Goal: Task Accomplishment & Management: Manage account settings

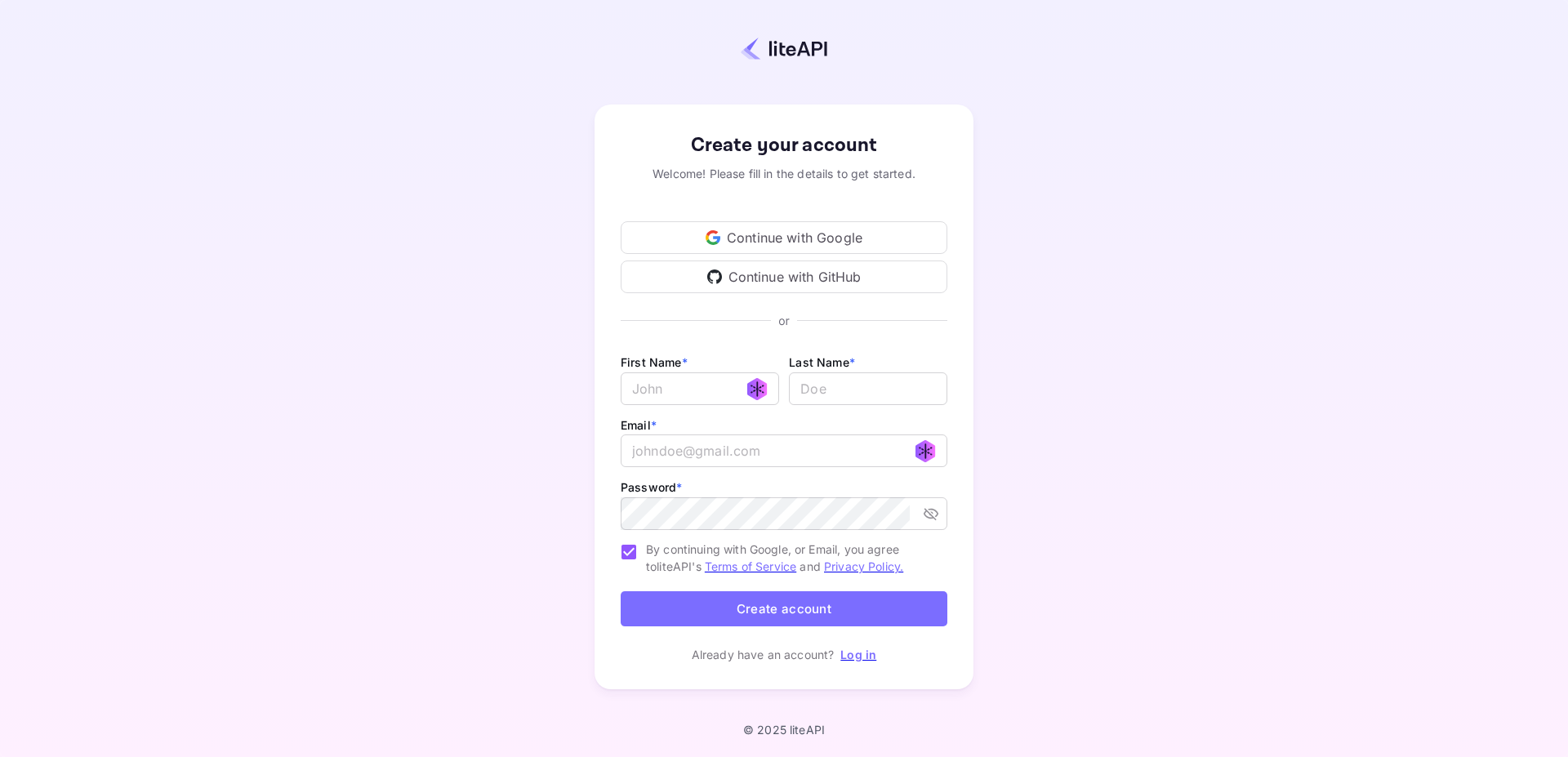
click at [826, 233] on div "Continue with Google" at bounding box center [784, 237] width 326 height 33
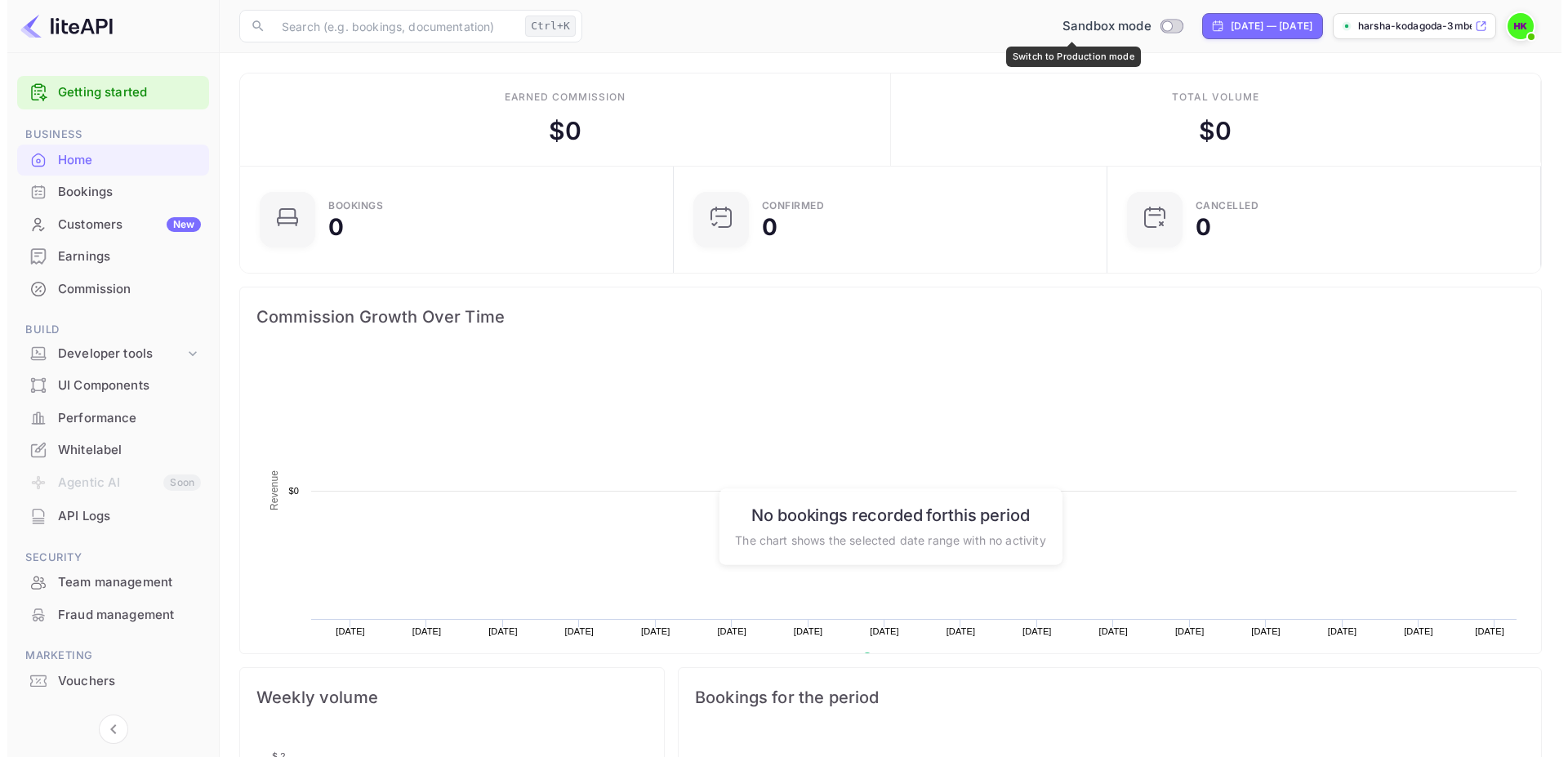
scroll to position [252, 410]
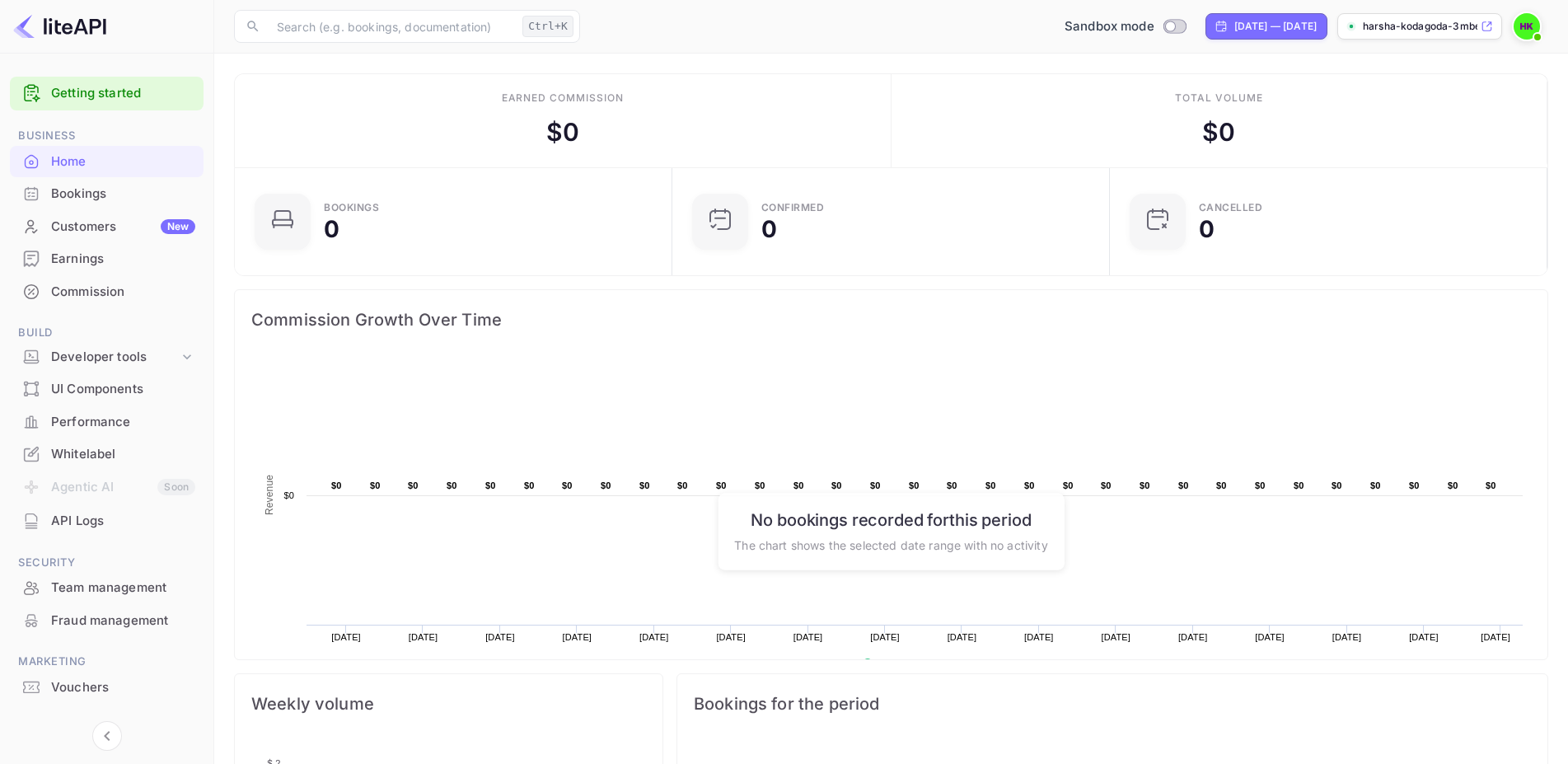
click at [87, 183] on div "Bookings" at bounding box center [106, 193] width 194 height 32
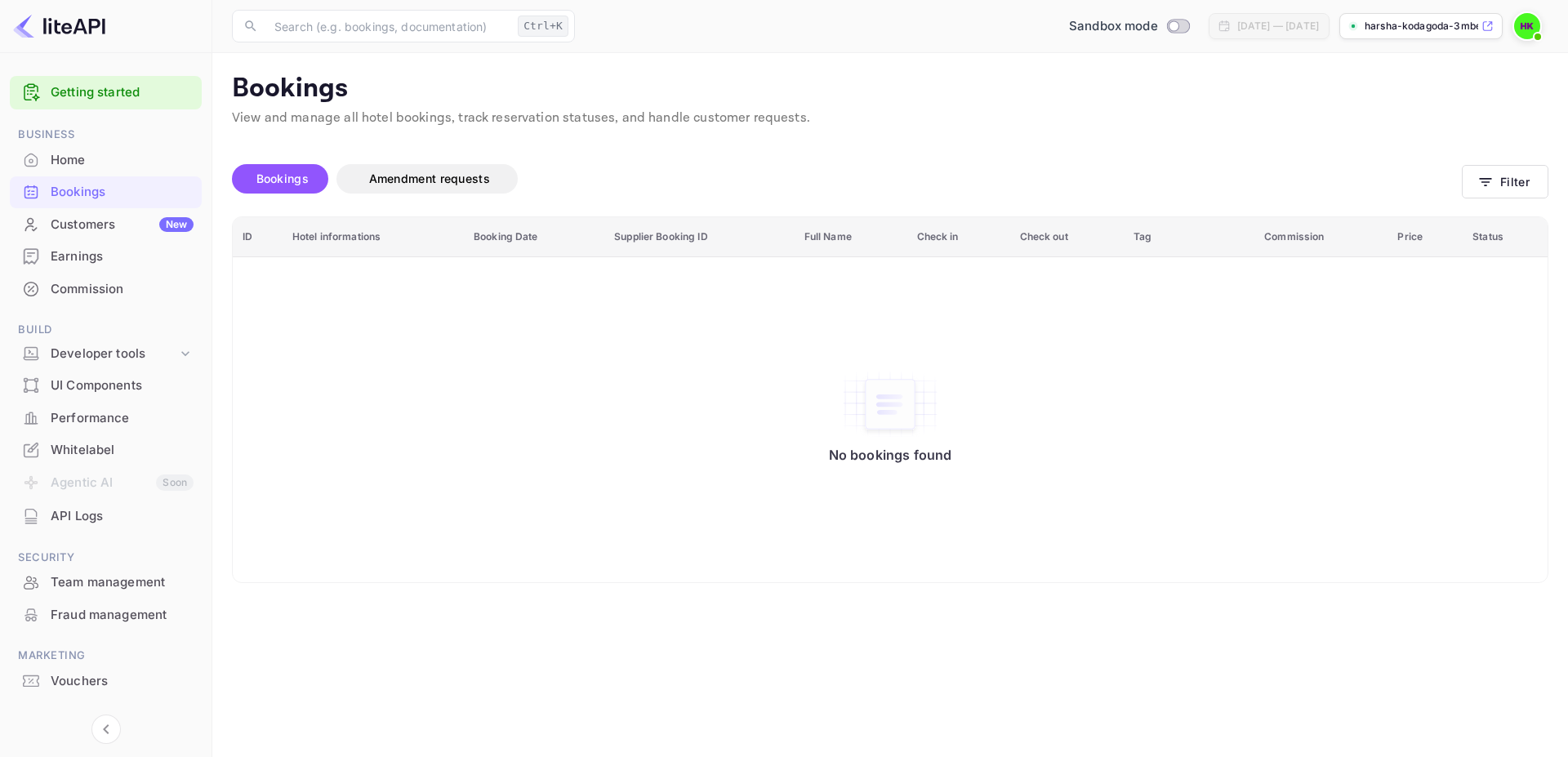
click at [1416, 34] on div "harsha-kodagoda-3mbe3...." at bounding box center [1422, 26] width 164 height 26
click at [85, 511] on div "API Logs" at bounding box center [122, 517] width 143 height 19
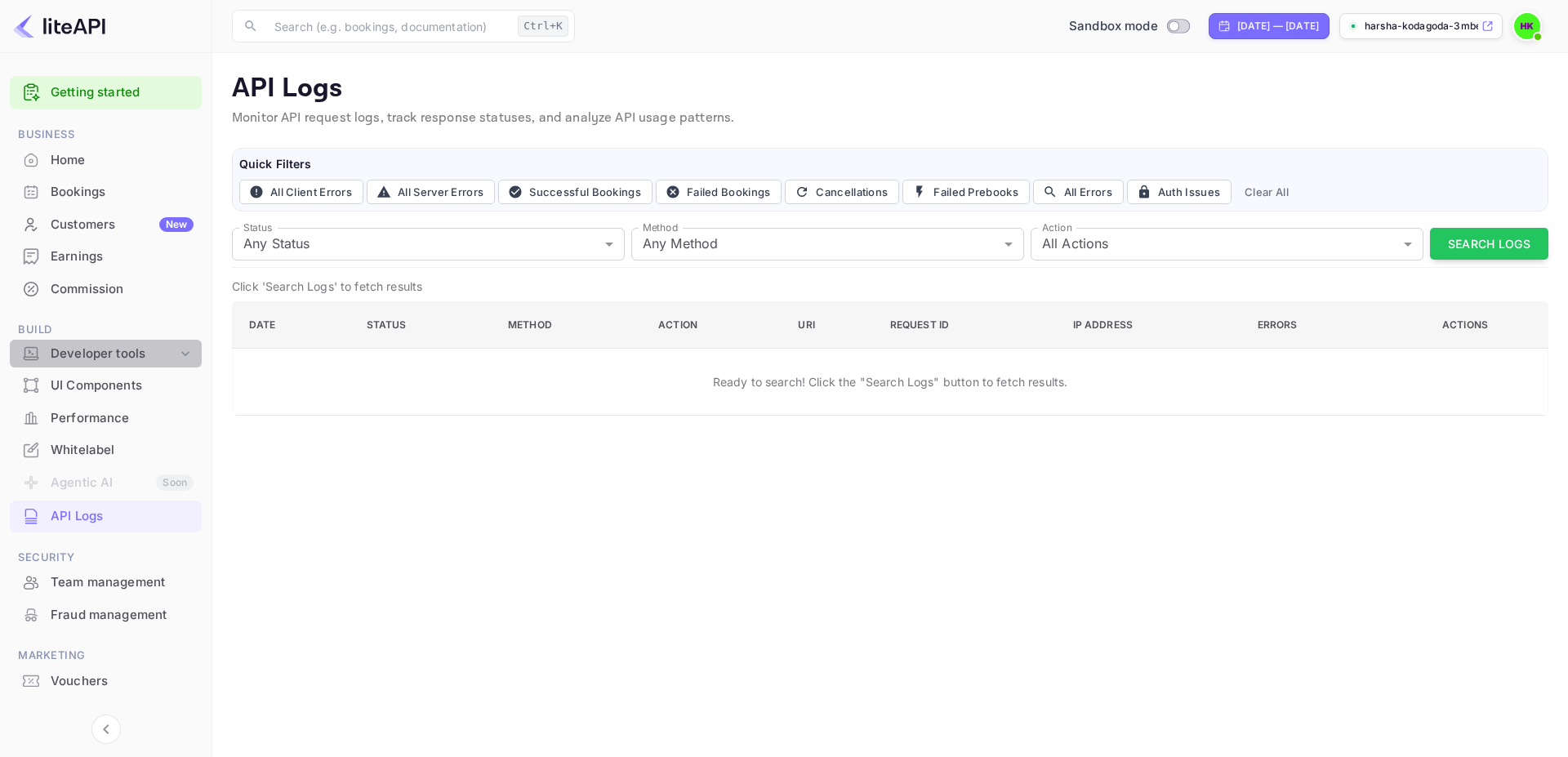
click at [123, 344] on div "Developer tools" at bounding box center [105, 354] width 192 height 29
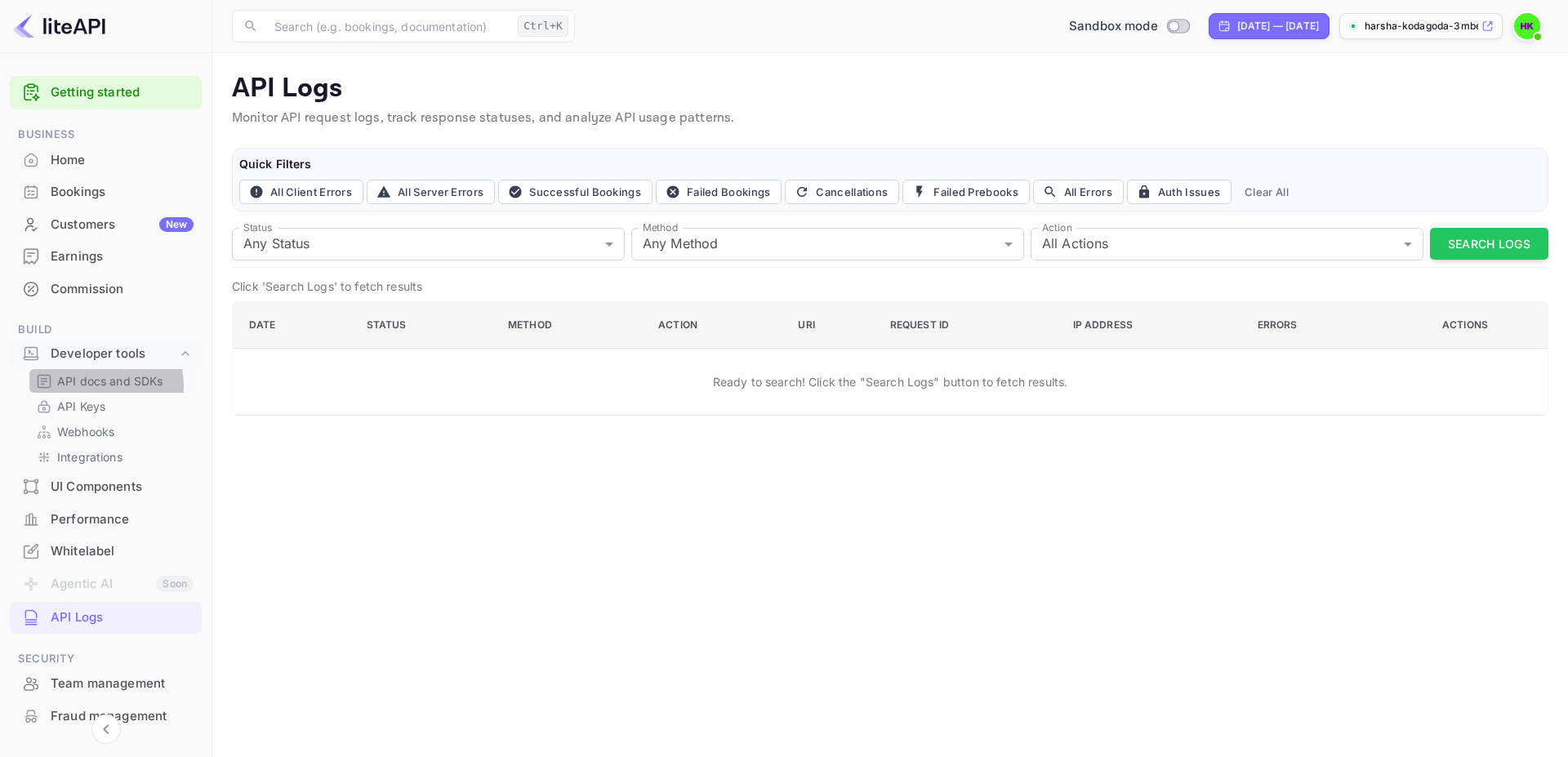
click at [100, 386] on p "API docs and SDKs" at bounding box center [110, 381] width 106 height 17
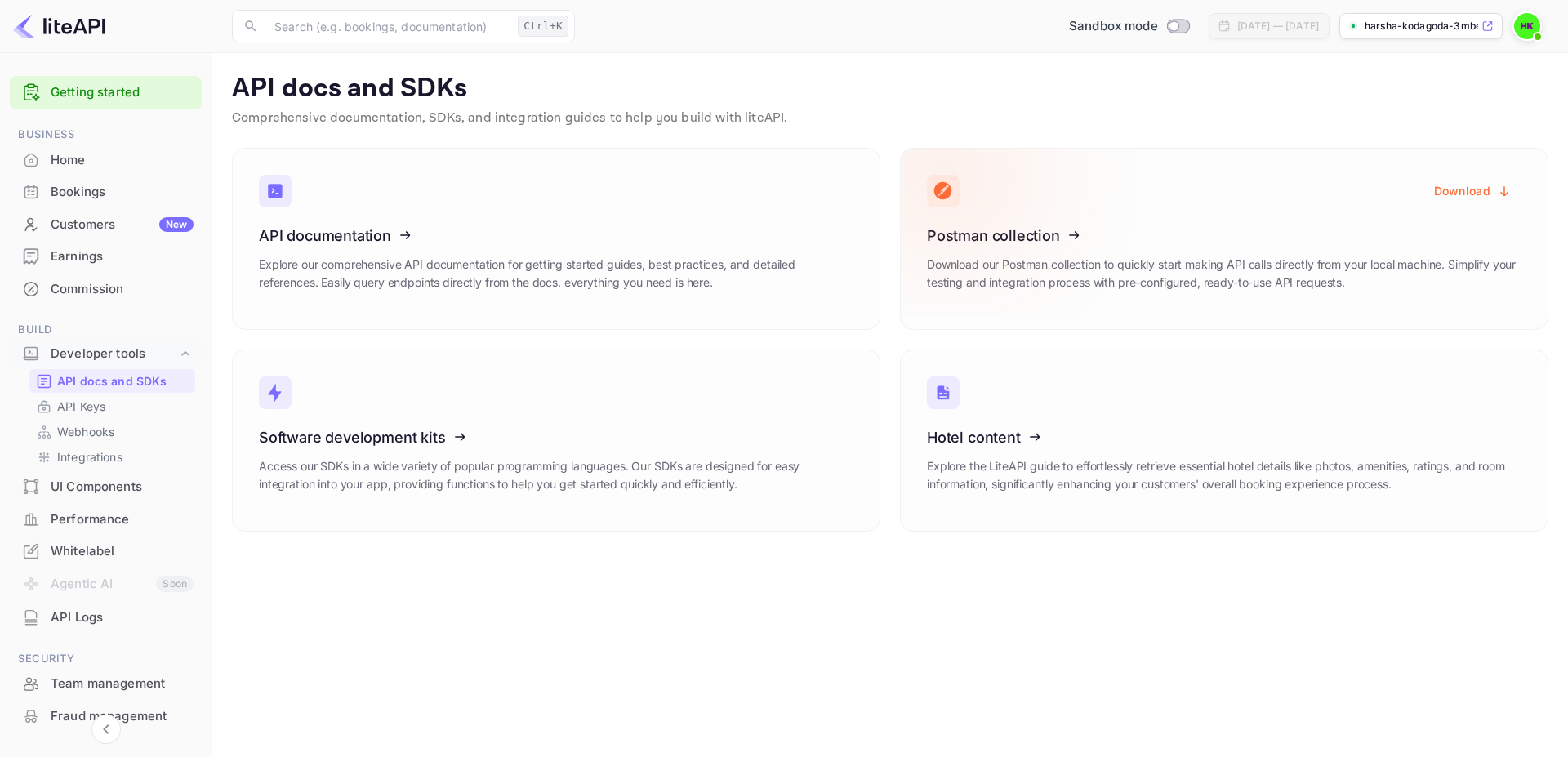
click at [1022, 228] on icon at bounding box center [1027, 233] width 254 height 168
click at [1484, 193] on button "Download" at bounding box center [1473, 190] width 98 height 32
click at [83, 406] on p "API Keys" at bounding box center [81, 407] width 48 height 17
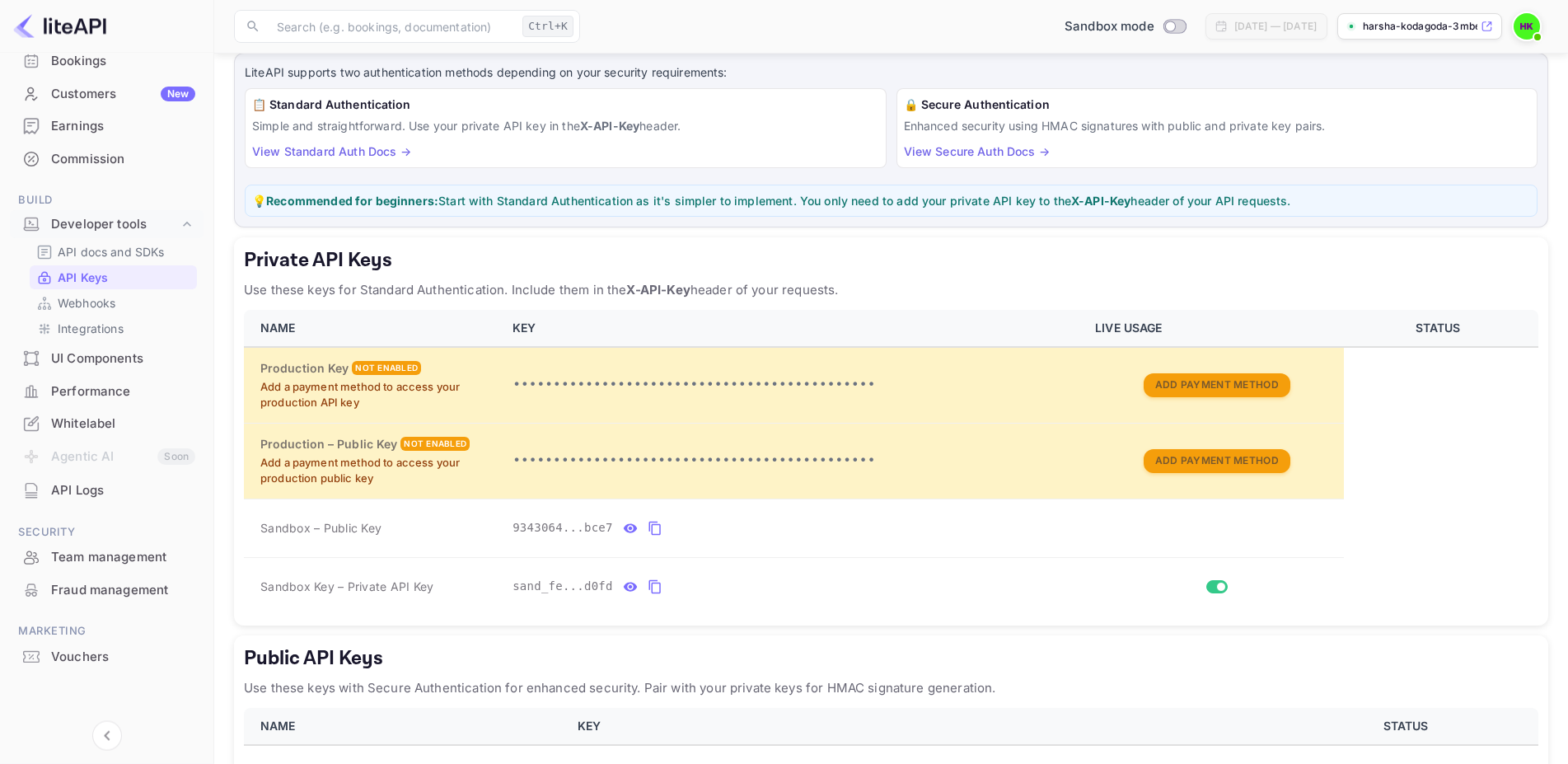
scroll to position [226, 0]
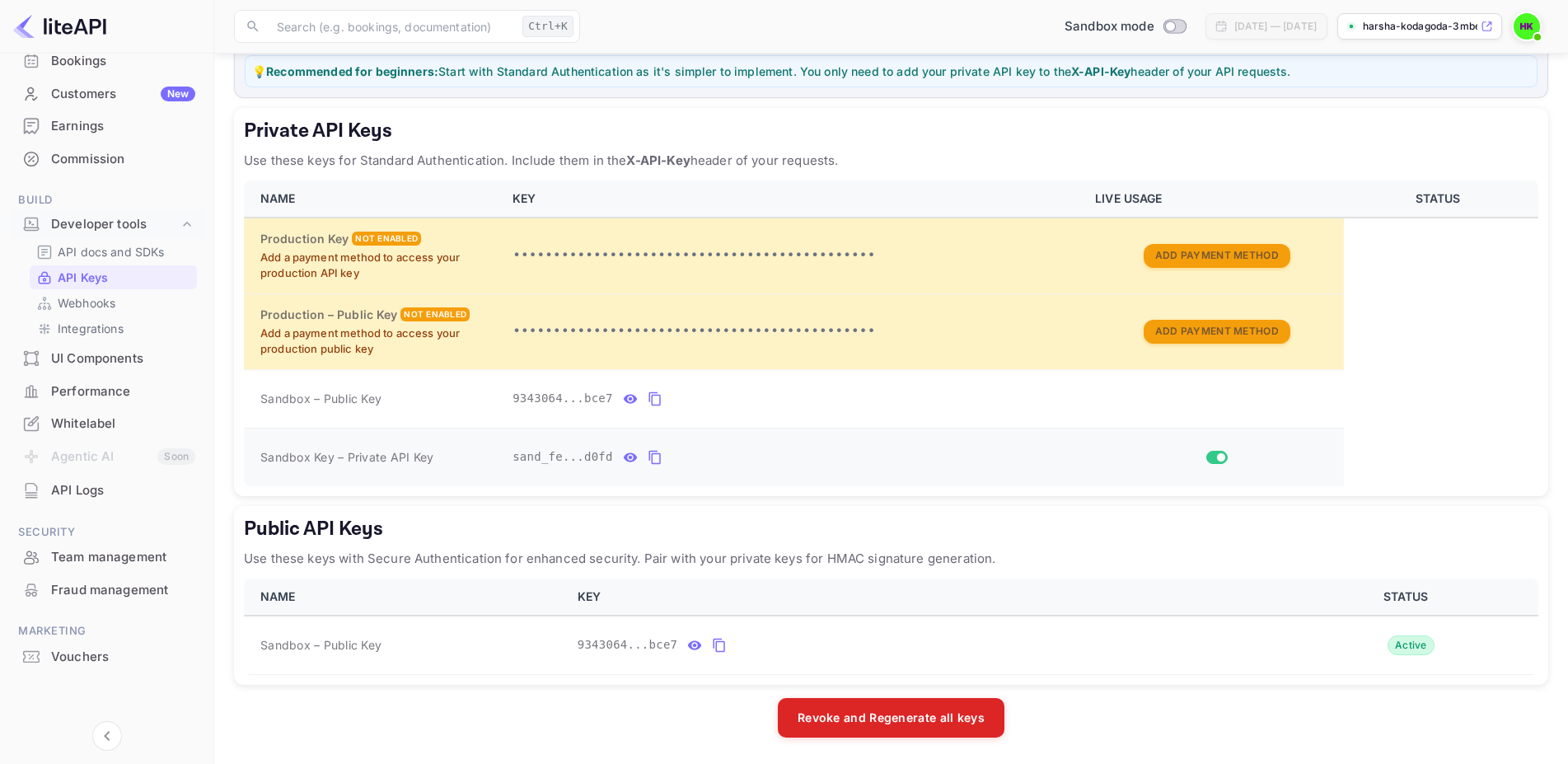
click at [649, 457] on icon "private api keys table" at bounding box center [655, 458] width 12 height 14
